Goal: Navigation & Orientation: Go to known website

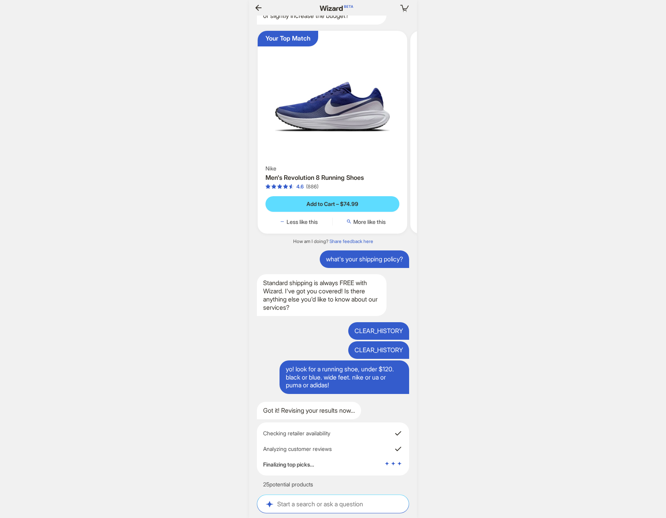
scroll to position [0, 879]
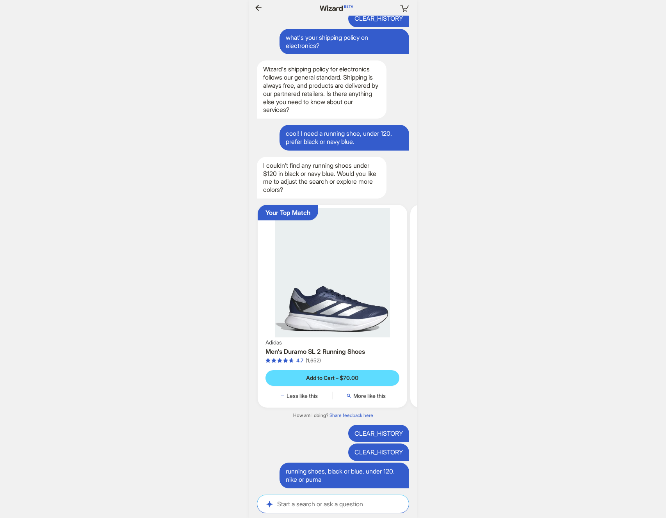
scroll to position [0, 757]
